Goal: Information Seeking & Learning: Learn about a topic

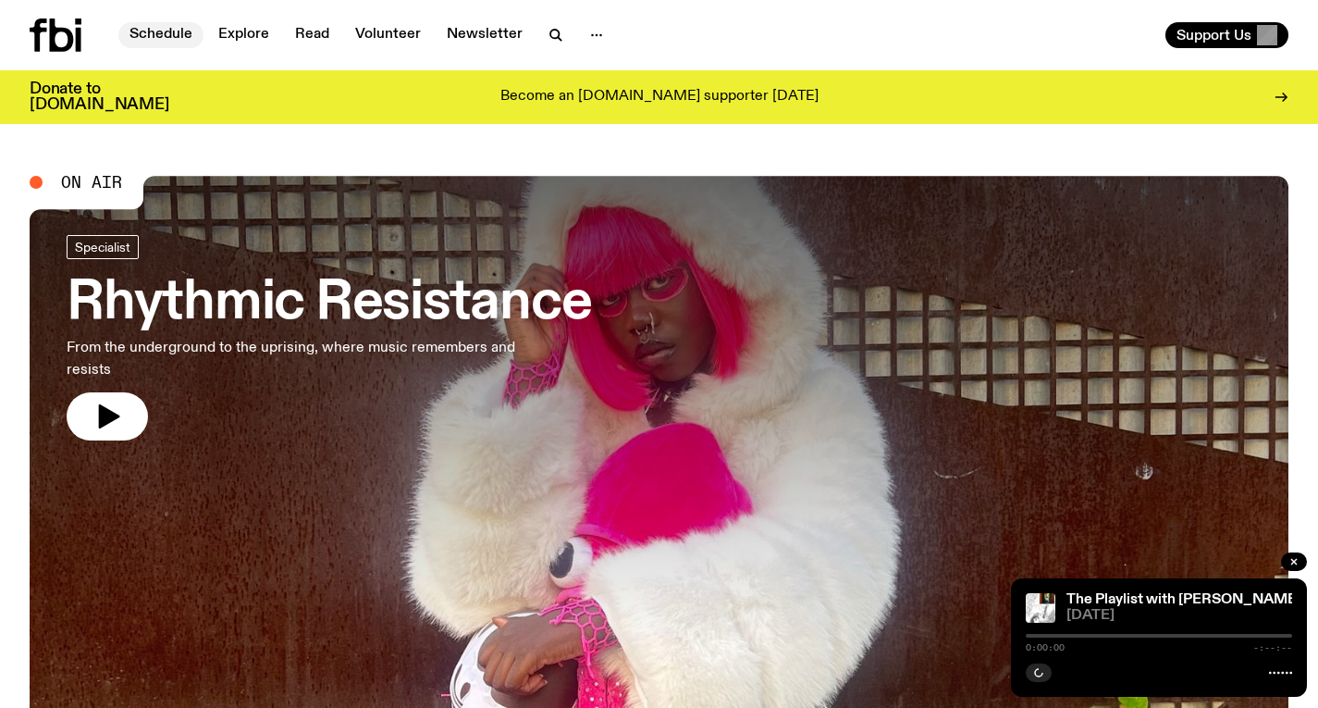
click at [150, 29] on link "Schedule" at bounding box center [160, 35] width 85 height 26
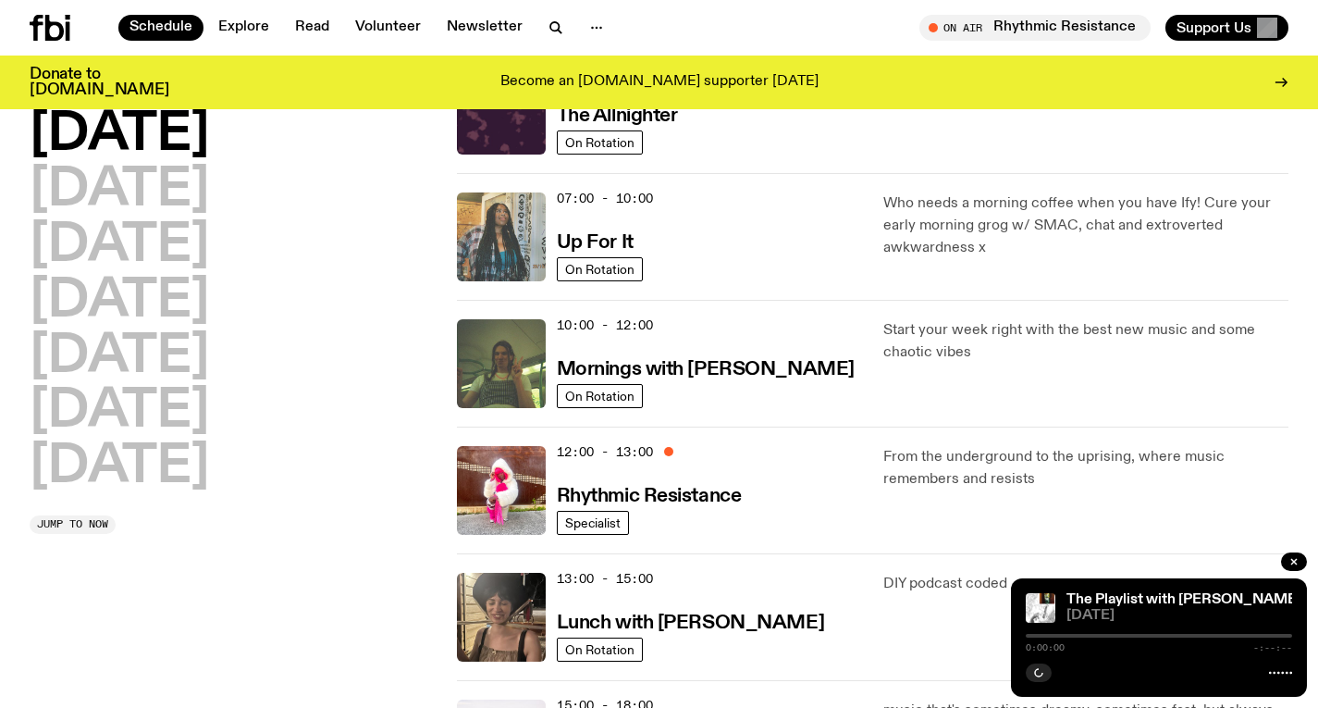
scroll to position [118, 0]
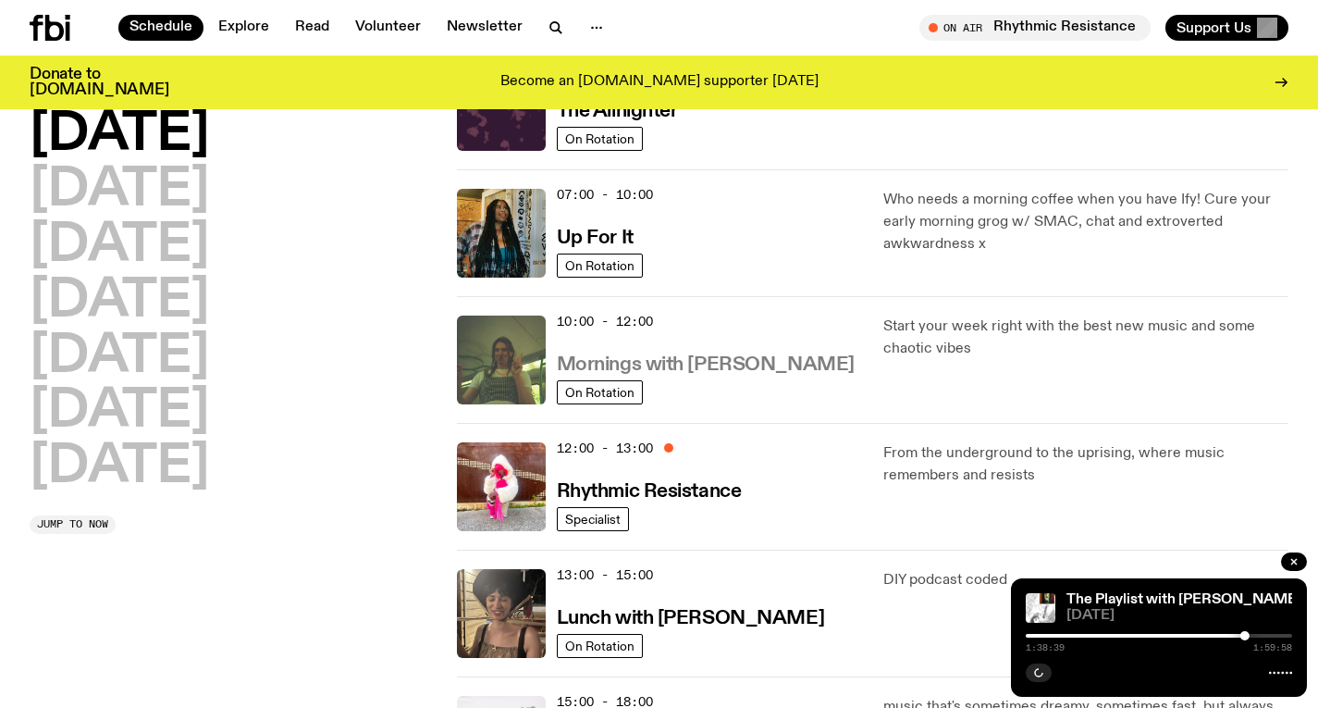
click at [626, 364] on h3 "Mornings with [PERSON_NAME]" at bounding box center [706, 364] width 298 height 19
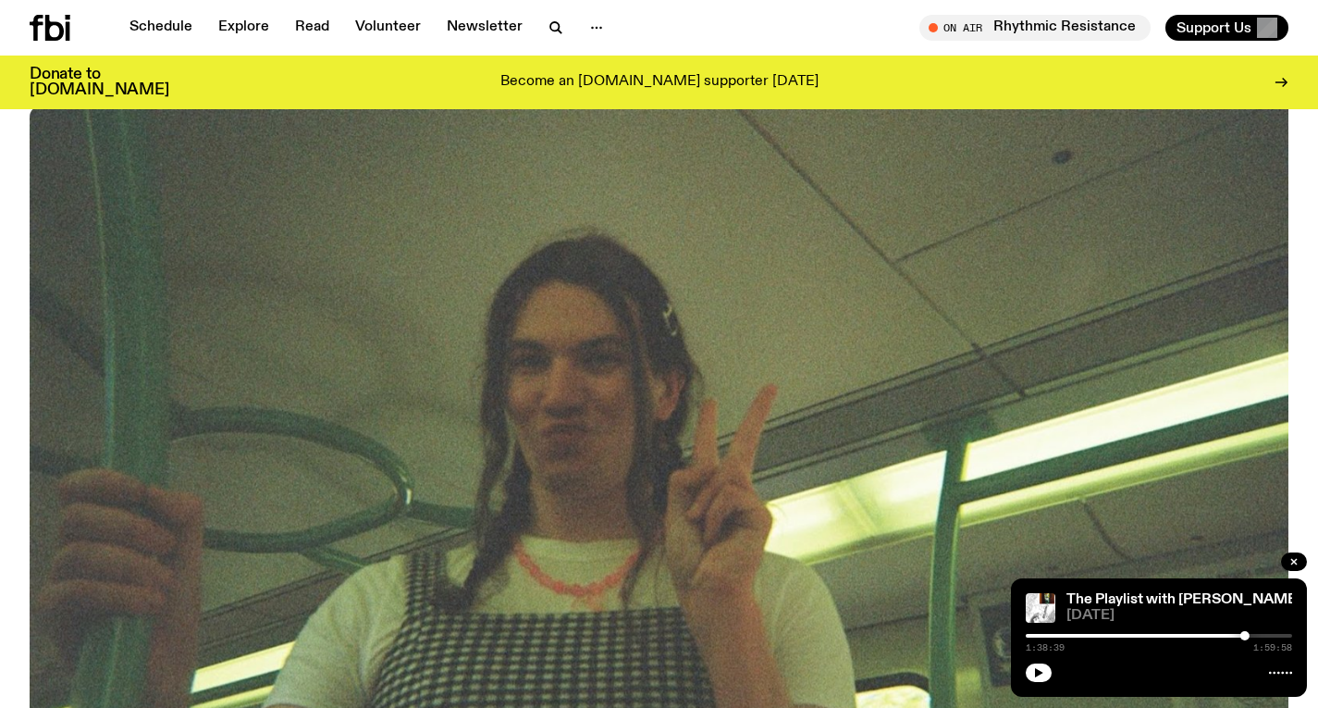
scroll to position [509, 0]
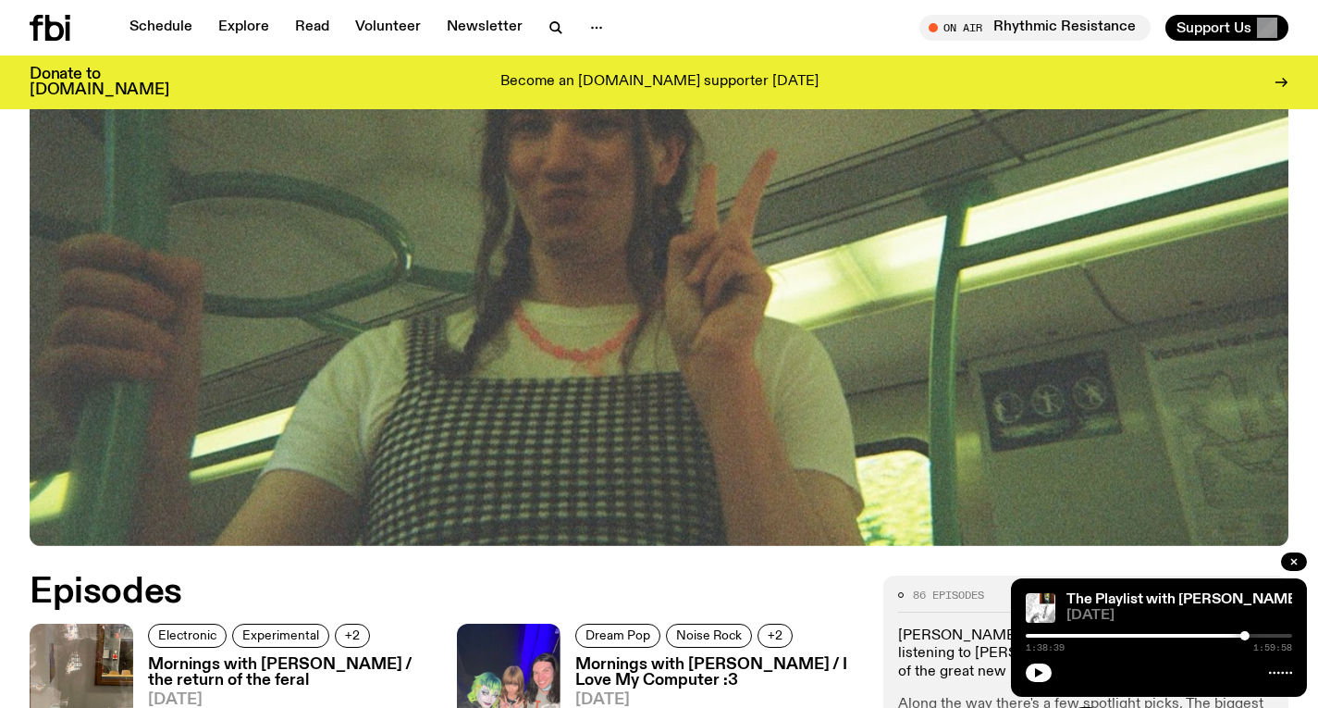
click at [291, 657] on h3 "Mornings with [PERSON_NAME] / the return of the feral" at bounding box center [291, 672] width 287 height 31
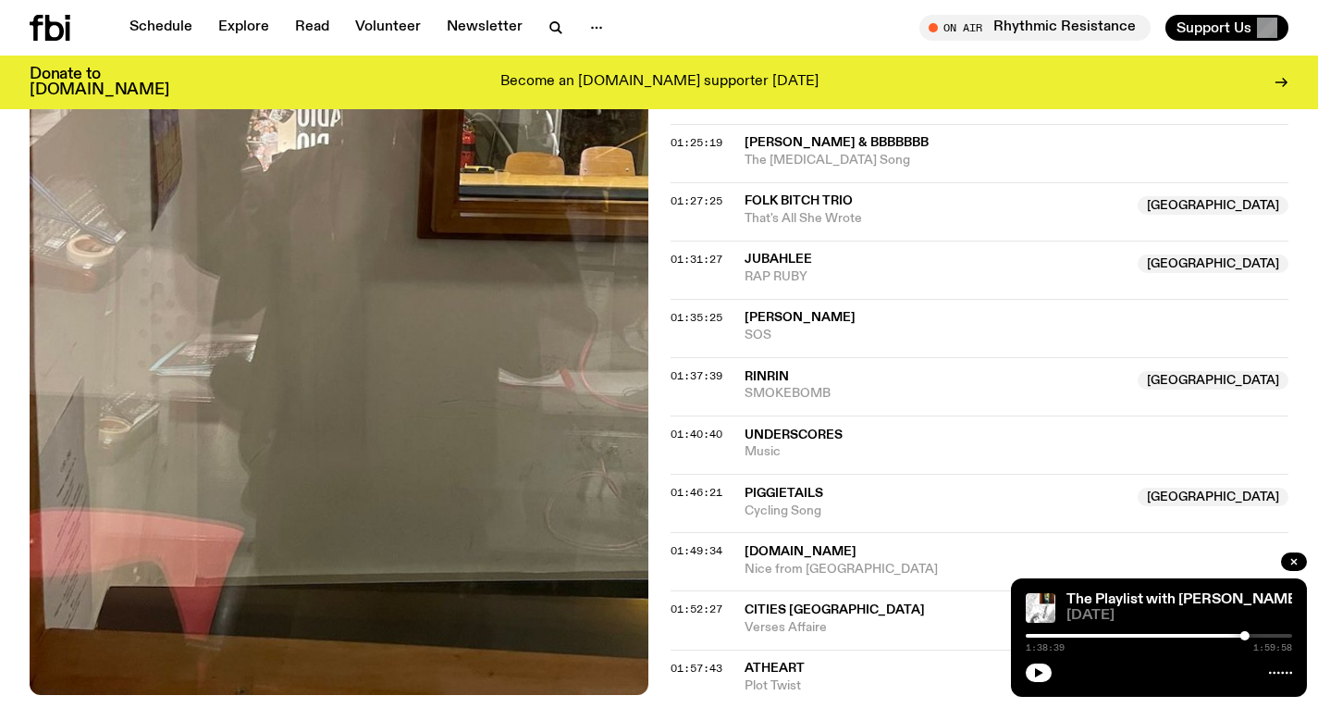
scroll to position [1989, 0]
